Goal: Information Seeking & Learning: Find specific fact

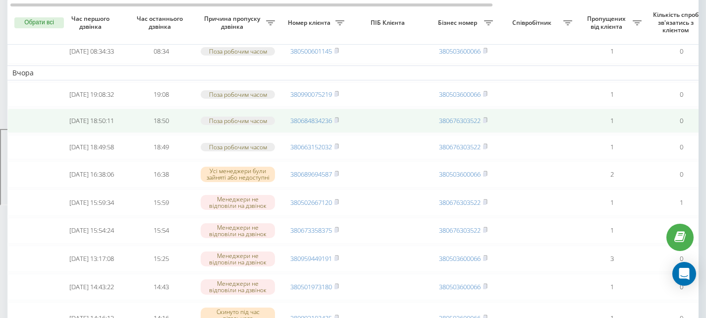
scroll to position [194, 0]
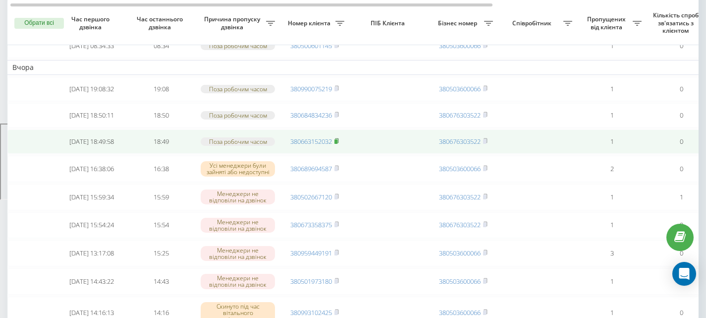
click at [337, 144] on rect at bounding box center [335, 141] width 3 height 4
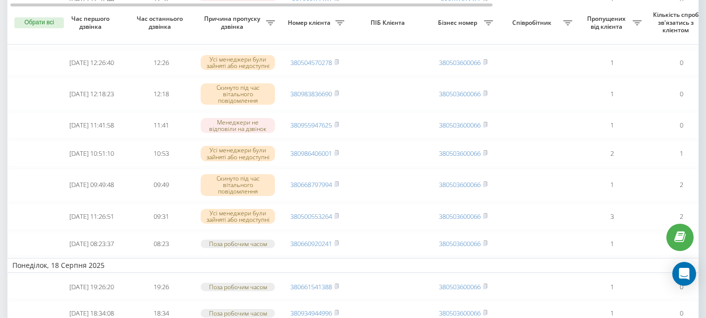
scroll to position [540, 0]
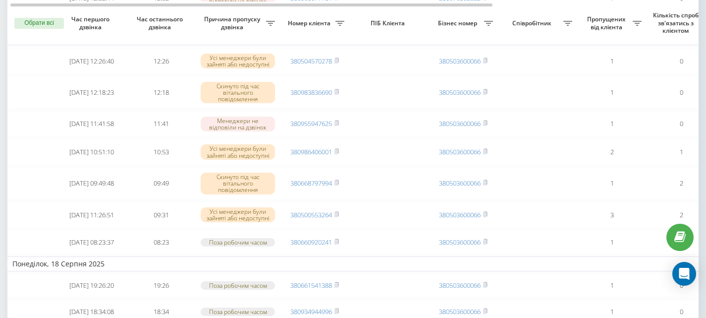
click at [41, 22] on button "Обрати всі" at bounding box center [39, 23] width 50 height 11
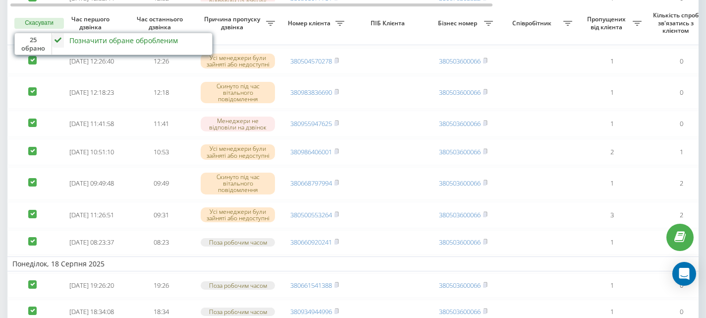
click at [41, 22] on button "Скасувати" at bounding box center [39, 23] width 50 height 11
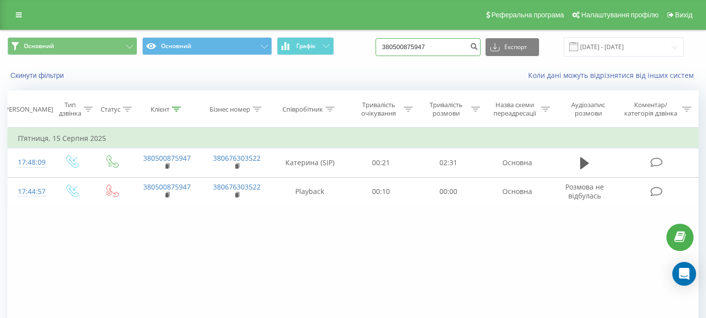
click at [410, 46] on input "380500875947" at bounding box center [427, 47] width 105 height 18
click at [478, 44] on icon "submit" at bounding box center [474, 45] width 8 height 6
click at [453, 46] on input "380500875947" at bounding box center [427, 47] width 105 height 18
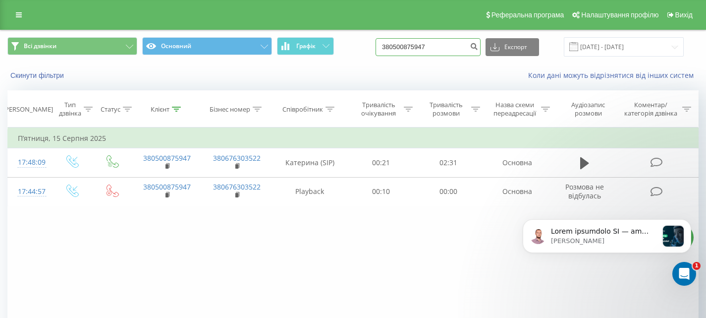
click at [453, 46] on input "380500875947" at bounding box center [427, 47] width 105 height 18
click at [21, 15] on icon at bounding box center [19, 14] width 6 height 7
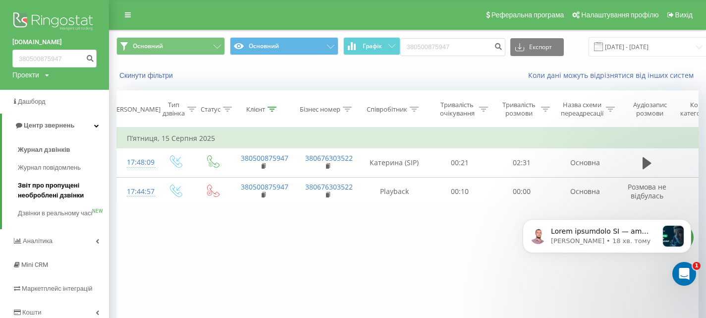
click at [40, 190] on span "Звіт про пропущені необроблені дзвінки" at bounding box center [61, 190] width 86 height 20
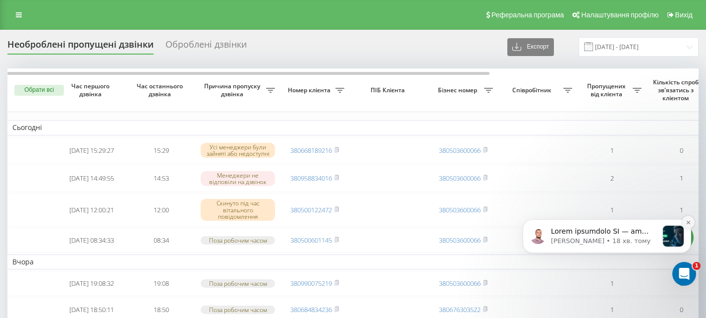
click at [688, 224] on icon "Dismiss notification" at bounding box center [688, 221] width 5 height 5
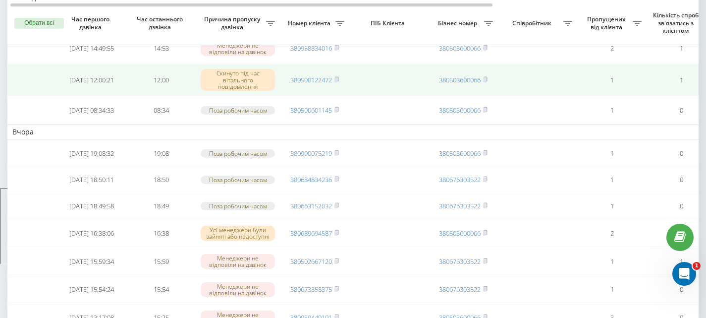
scroll to position [131, 0]
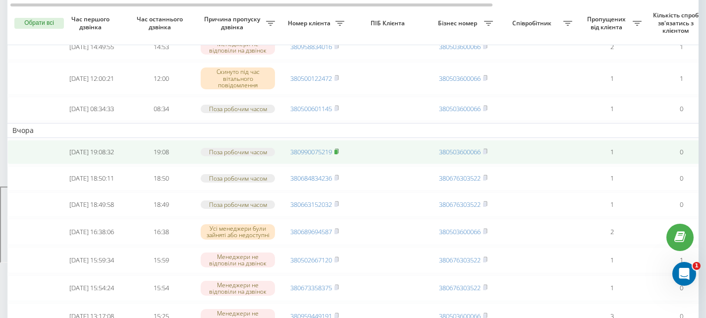
click at [339, 154] on icon at bounding box center [336, 151] width 4 height 6
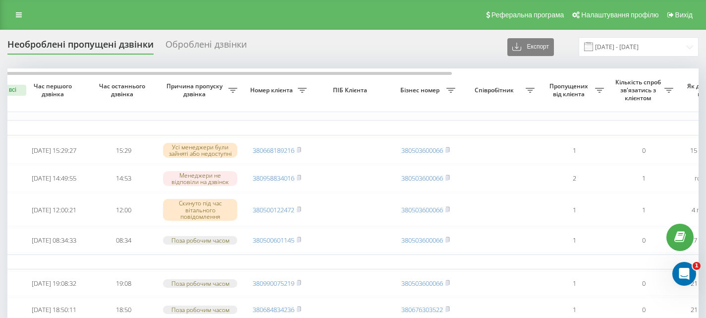
scroll to position [0, 0]
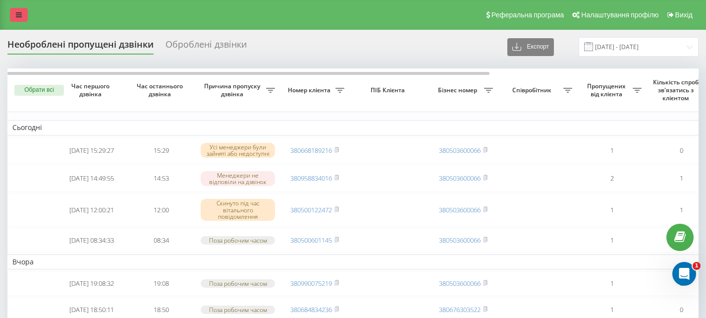
click at [20, 19] on link at bounding box center [19, 15] width 18 height 14
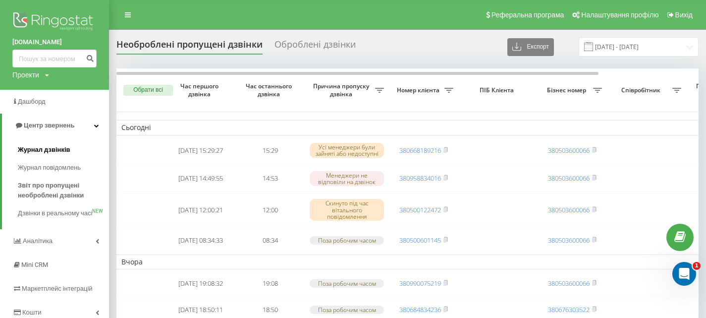
click at [43, 150] on span "Журнал дзвінків" at bounding box center [44, 150] width 53 height 10
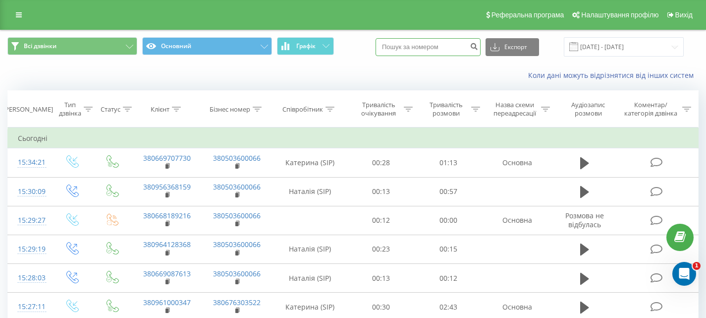
click at [424, 47] on input at bounding box center [427, 47] width 105 height 18
paste input "380990075219"
type input "380990075219"
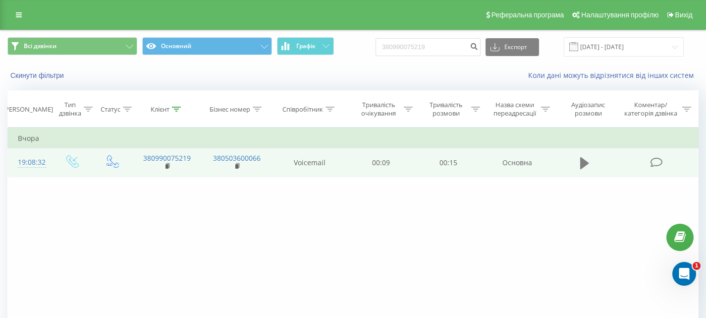
click at [583, 162] on icon at bounding box center [584, 163] width 9 height 12
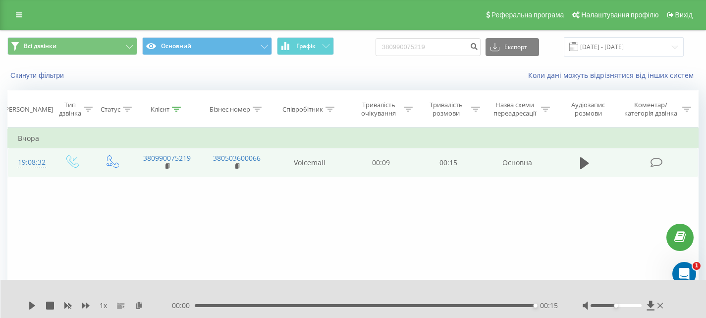
click at [54, 219] on div "Фільтрувати за умовою Дорівнює Введіть значення Скасувати OK Фільтрувати за умо…" at bounding box center [352, 238] width 691 height 223
